Goal: Use online tool/utility: Utilize a website feature to perform a specific function

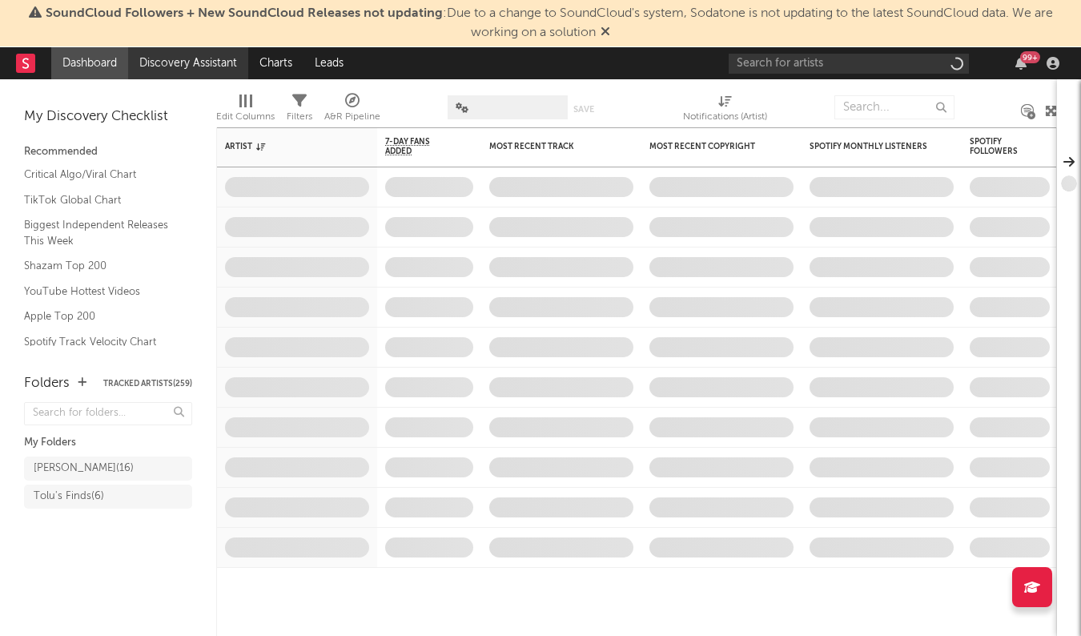
click at [180, 64] on link "Discovery Assistant" at bounding box center [188, 63] width 120 height 32
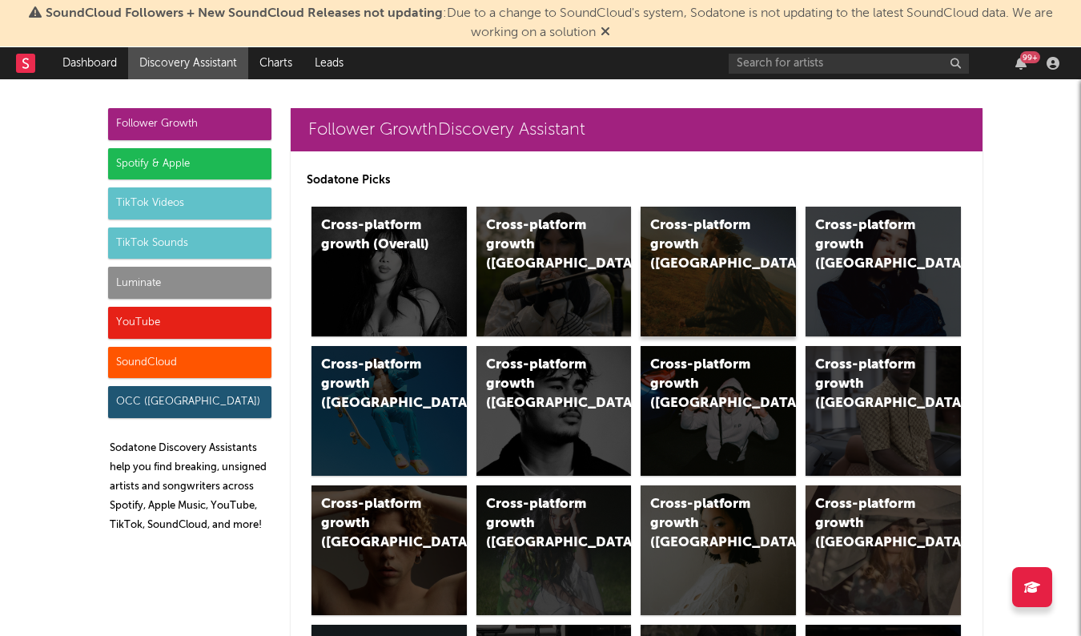
click at [662, 228] on div "Cross-platform growth ([GEOGRAPHIC_DATA])" at bounding box center [704, 245] width 109 height 58
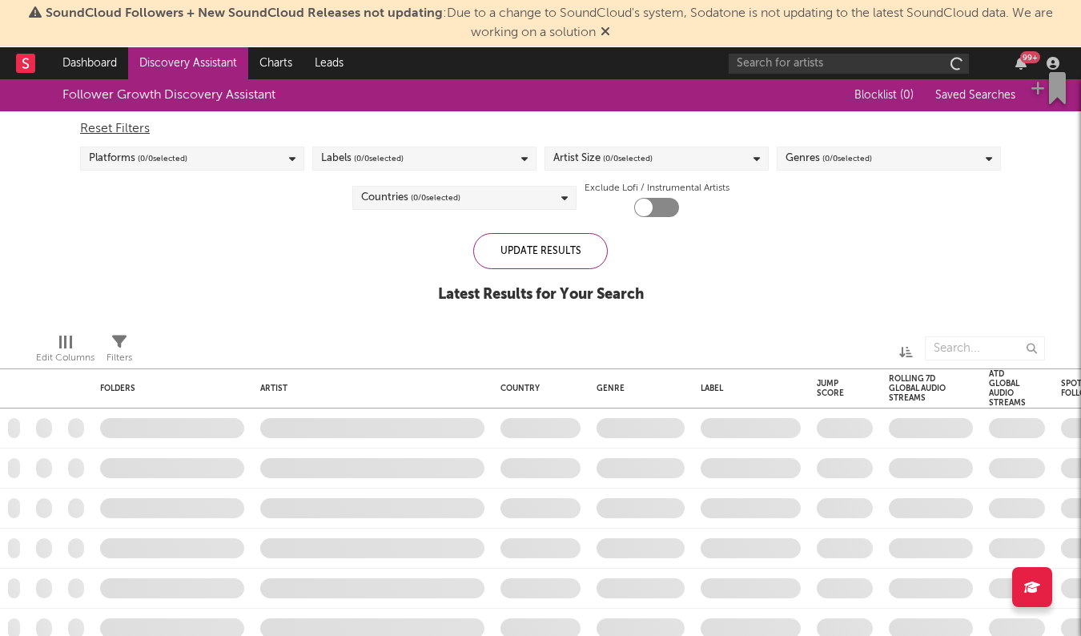
checkbox input "true"
